Goal: Task Accomplishment & Management: Use online tool/utility

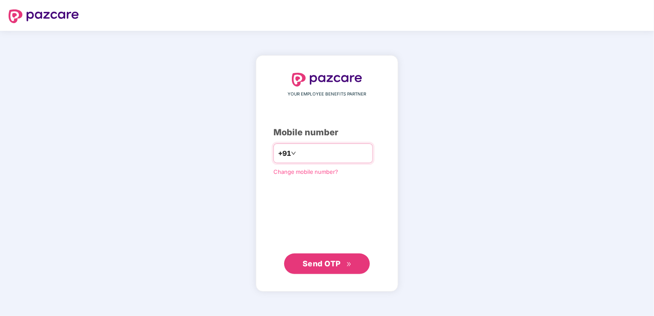
click at [327, 159] on input "number" at bounding box center [333, 154] width 70 height 14
type input "**********"
click at [326, 275] on div "**********" at bounding box center [327, 173] width 142 height 237
click at [330, 260] on span "Send OTP" at bounding box center [322, 263] width 38 height 9
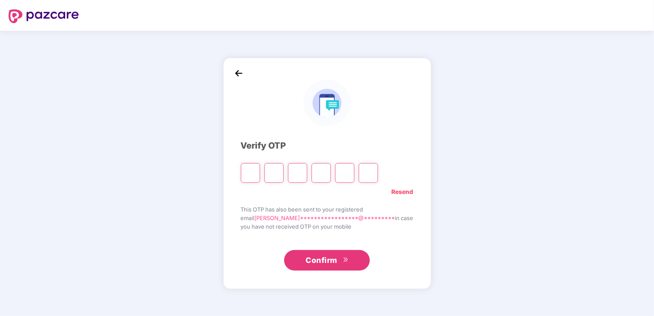
type input "*"
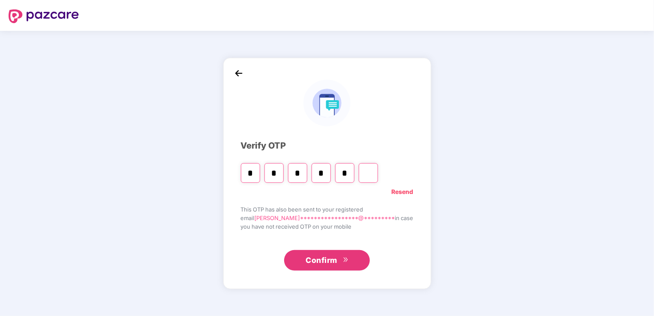
type input "*"
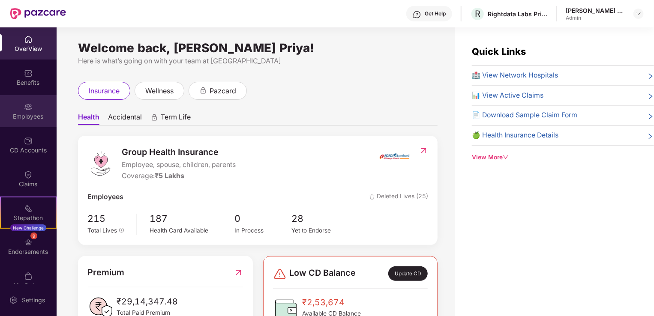
click at [33, 105] on div "Employees" at bounding box center [28, 111] width 57 height 32
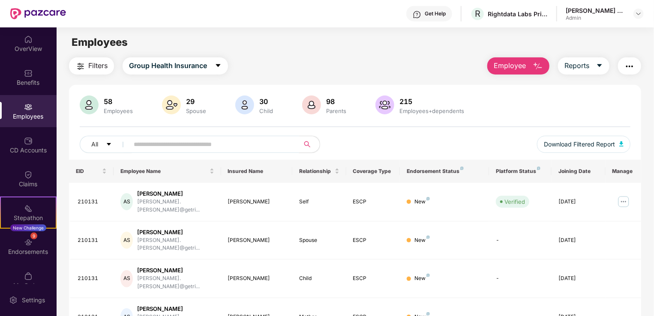
click at [267, 141] on input "text" at bounding box center [211, 144] width 154 height 13
type input "*******"
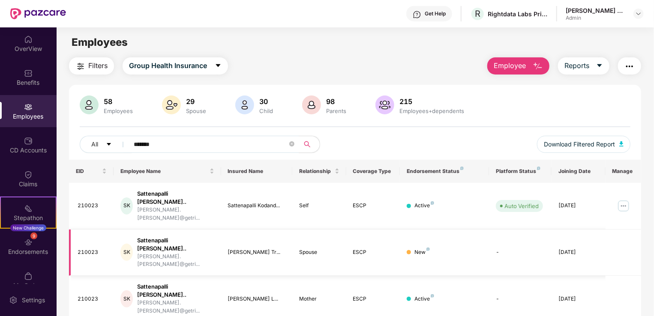
drag, startPoint x: 574, startPoint y: 231, endPoint x: 451, endPoint y: 224, distance: 123.2
click at [573, 249] on div "[DATE]" at bounding box center [578, 253] width 40 height 8
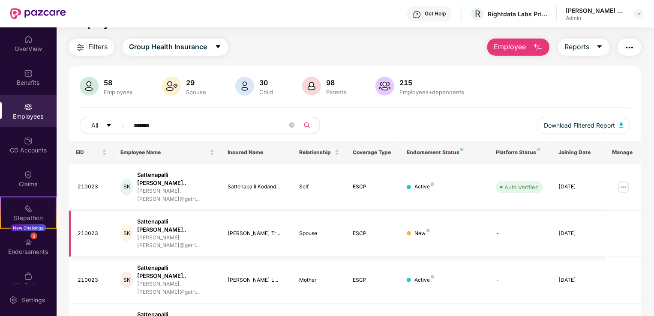
scroll to position [27, 0]
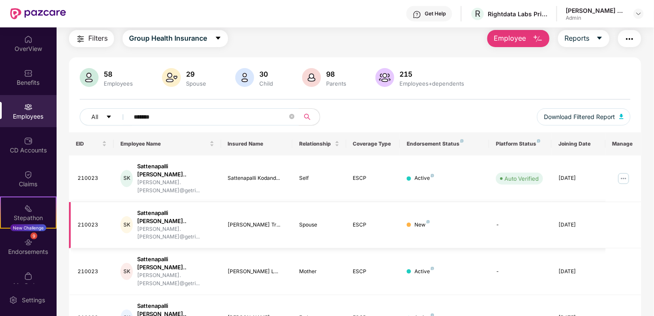
click at [133, 216] on div "SK" at bounding box center [126, 224] width 12 height 17
drag, startPoint x: 133, startPoint y: 199, endPoint x: 300, endPoint y: 296, distance: 193.2
click at [300, 296] on div "EID Employee Name Insured Name Relationship Coverage Type Endorsement Status Pl…" at bounding box center [355, 252] width 572 height 240
click at [618, 111] on button "Download Filtered Report" at bounding box center [583, 116] width 93 height 17
